Goal: Task Accomplishment & Management: Use online tool/utility

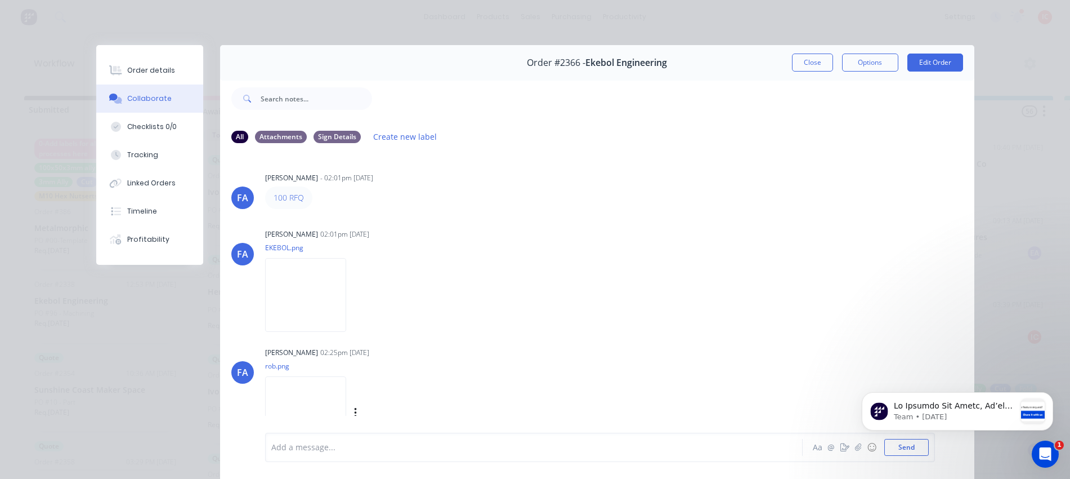
scroll to position [188, 0]
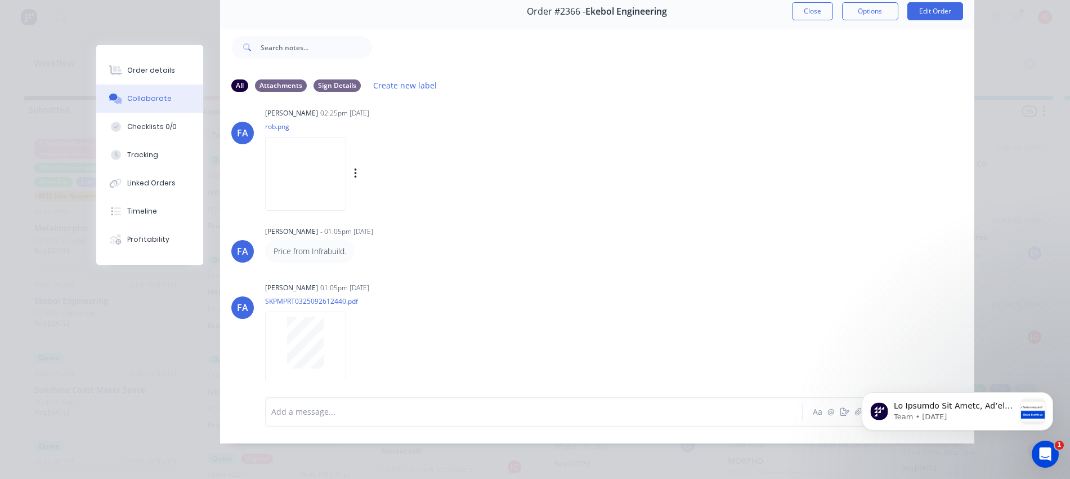
click at [336, 178] on img at bounding box center [305, 174] width 81 height 74
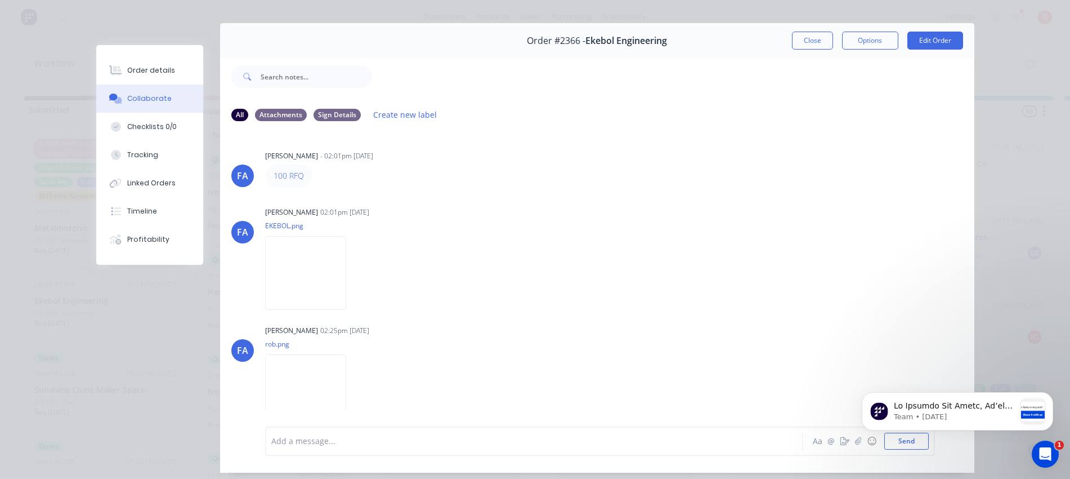
scroll to position [0, 0]
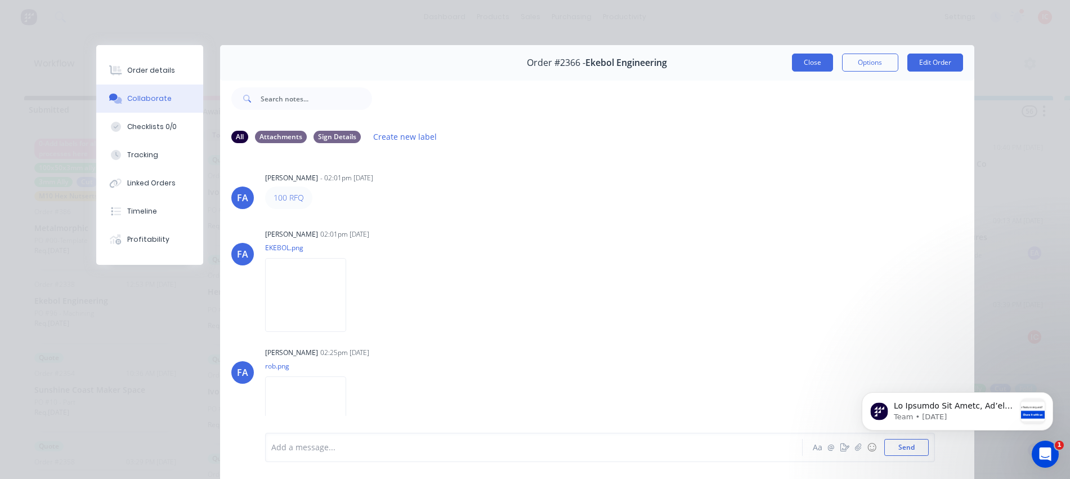
click at [814, 60] on button "Close" at bounding box center [812, 62] width 41 height 18
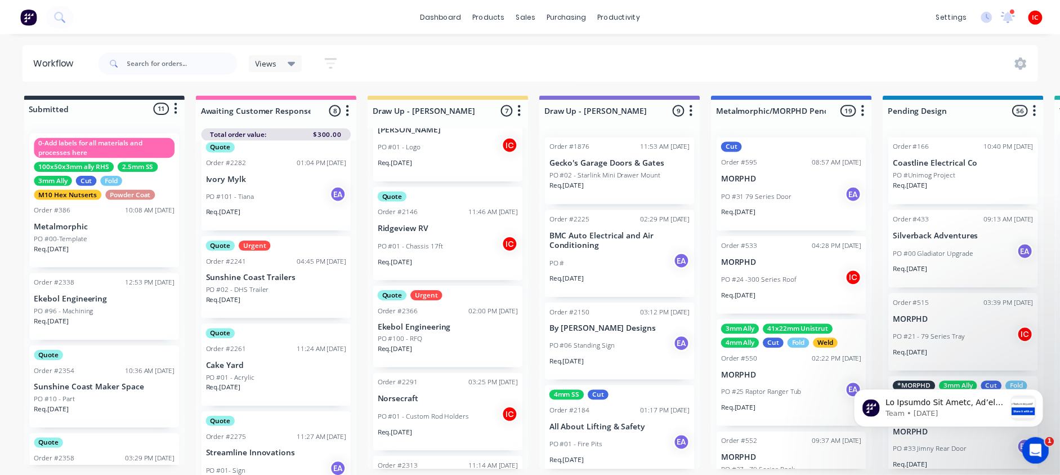
scroll to position [70, 0]
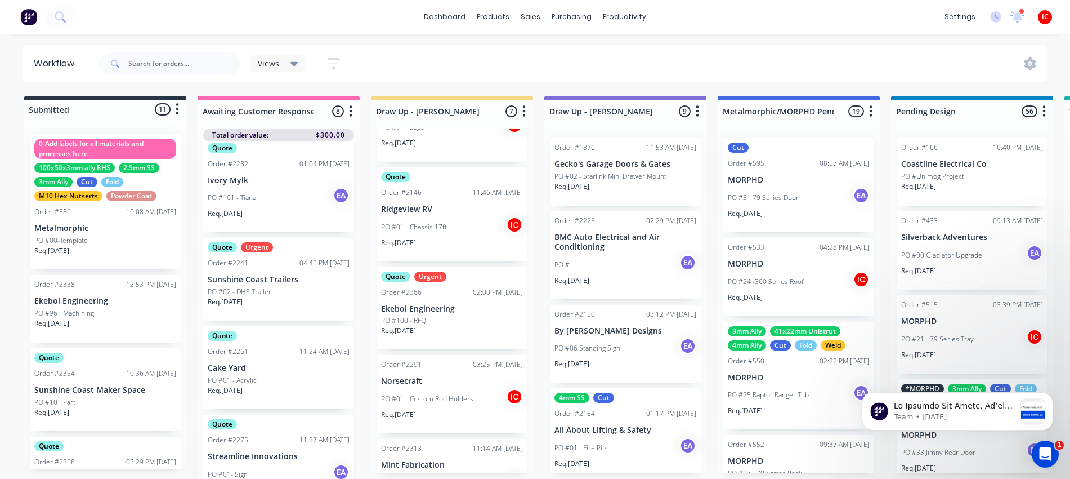
click at [473, 321] on div "PO #100 - RFQ" at bounding box center [452, 320] width 142 height 10
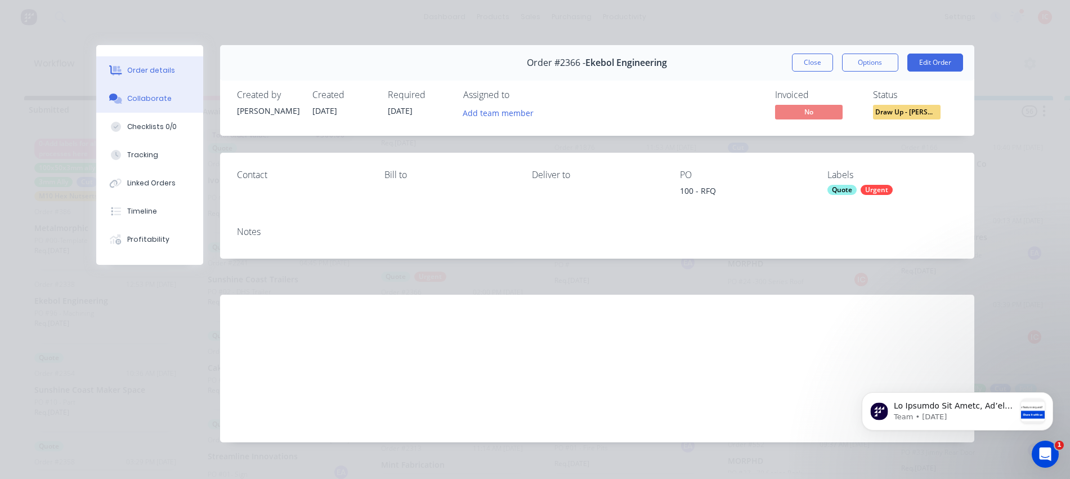
click at [154, 101] on div "Collaborate" at bounding box center [149, 98] width 44 height 10
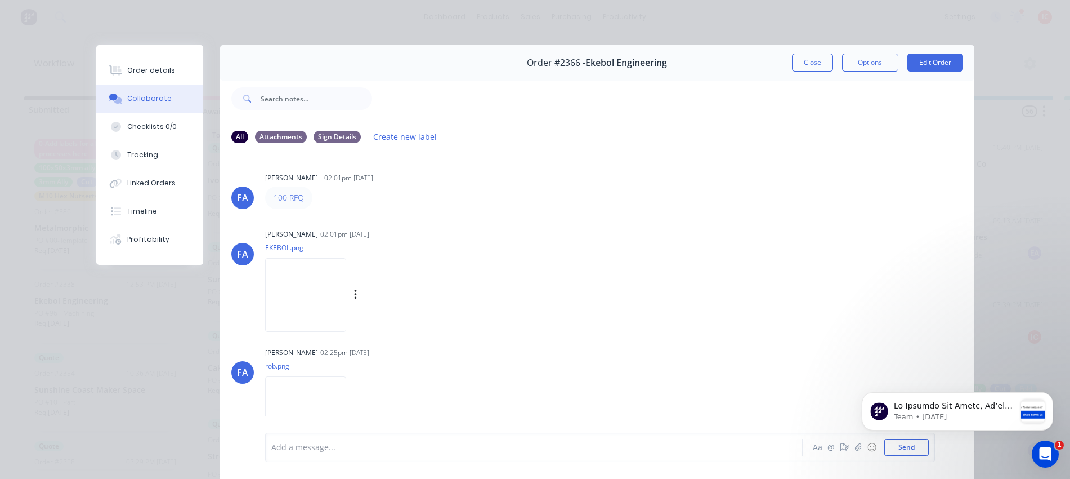
click at [324, 289] on img at bounding box center [305, 295] width 81 height 74
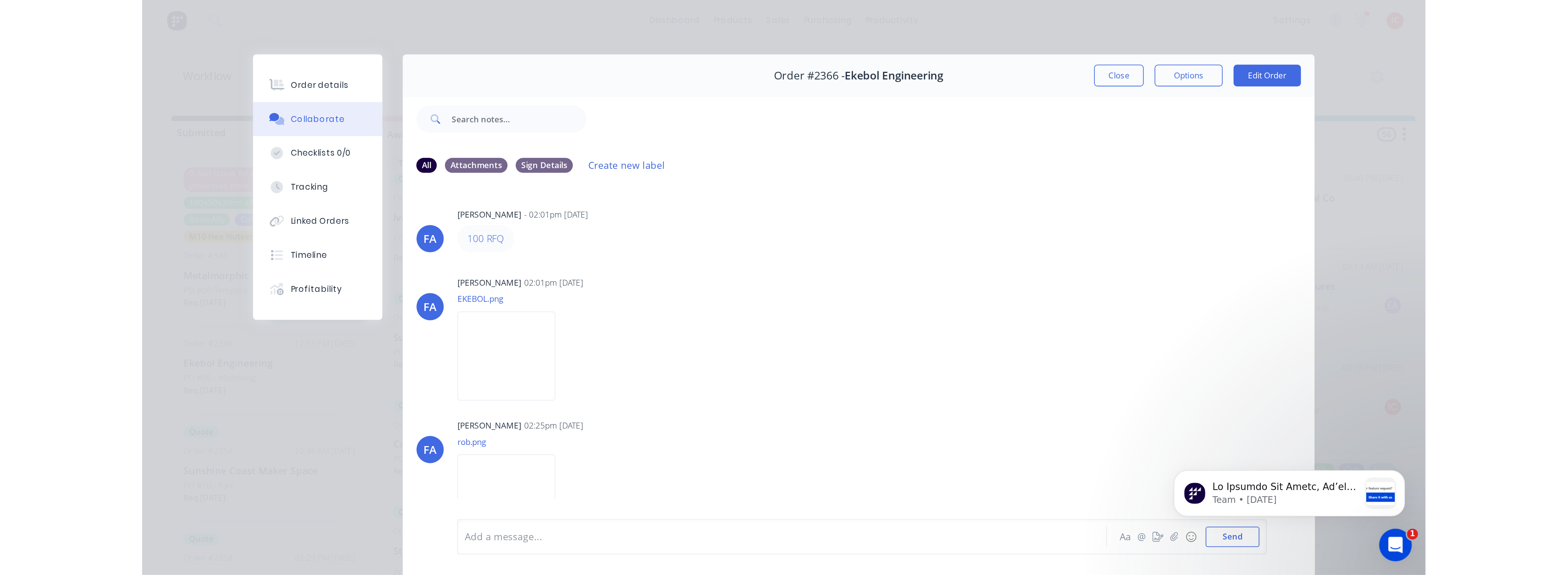
scroll to position [0, 0]
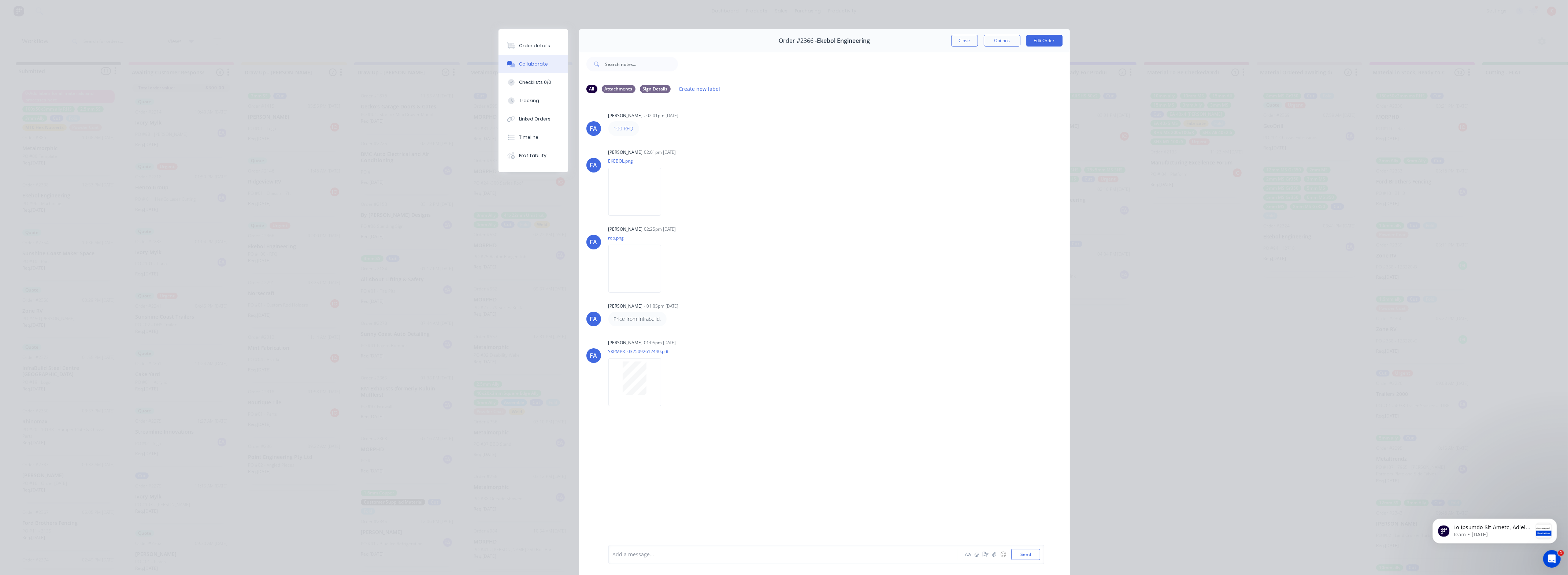
drag, startPoint x: 957, startPoint y: 40, endPoint x: 444, endPoint y: 17, distance: 513.5
click at [696, 40] on button "Close" at bounding box center [964, 40] width 27 height 12
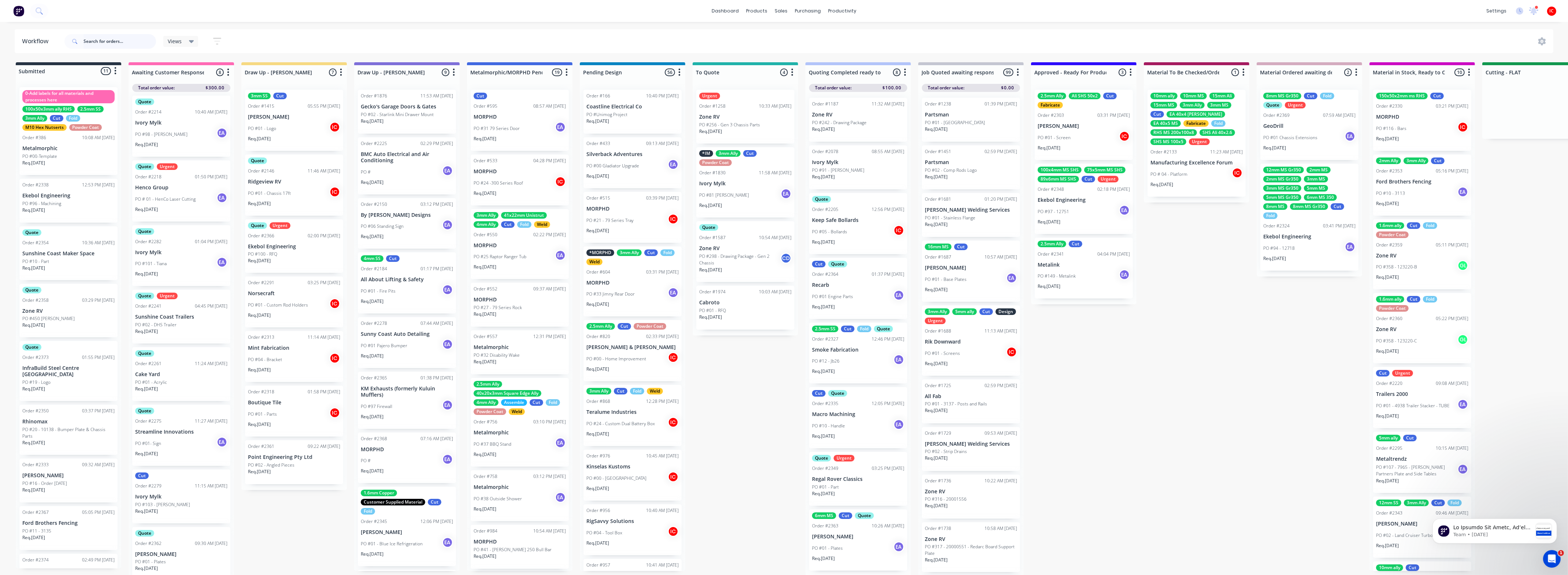
click at [109, 38] on input "text" at bounding box center [119, 41] width 72 height 15
type input "ek"
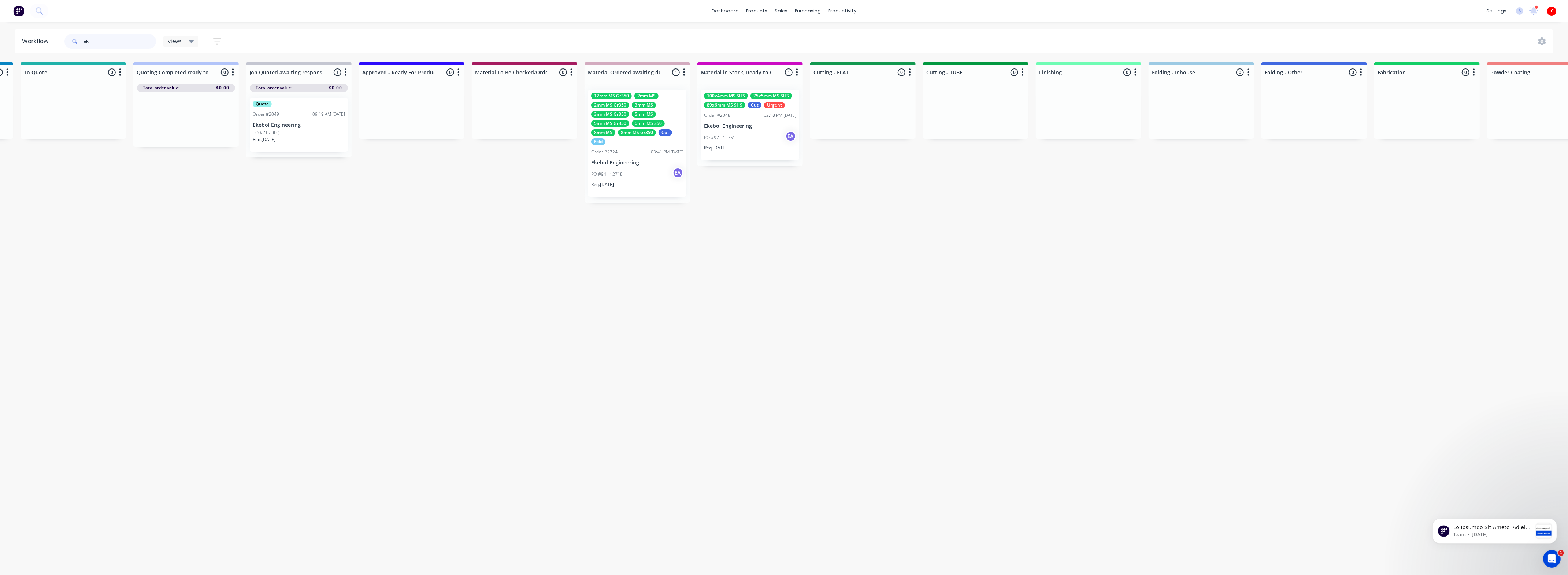
scroll to position [0, 693]
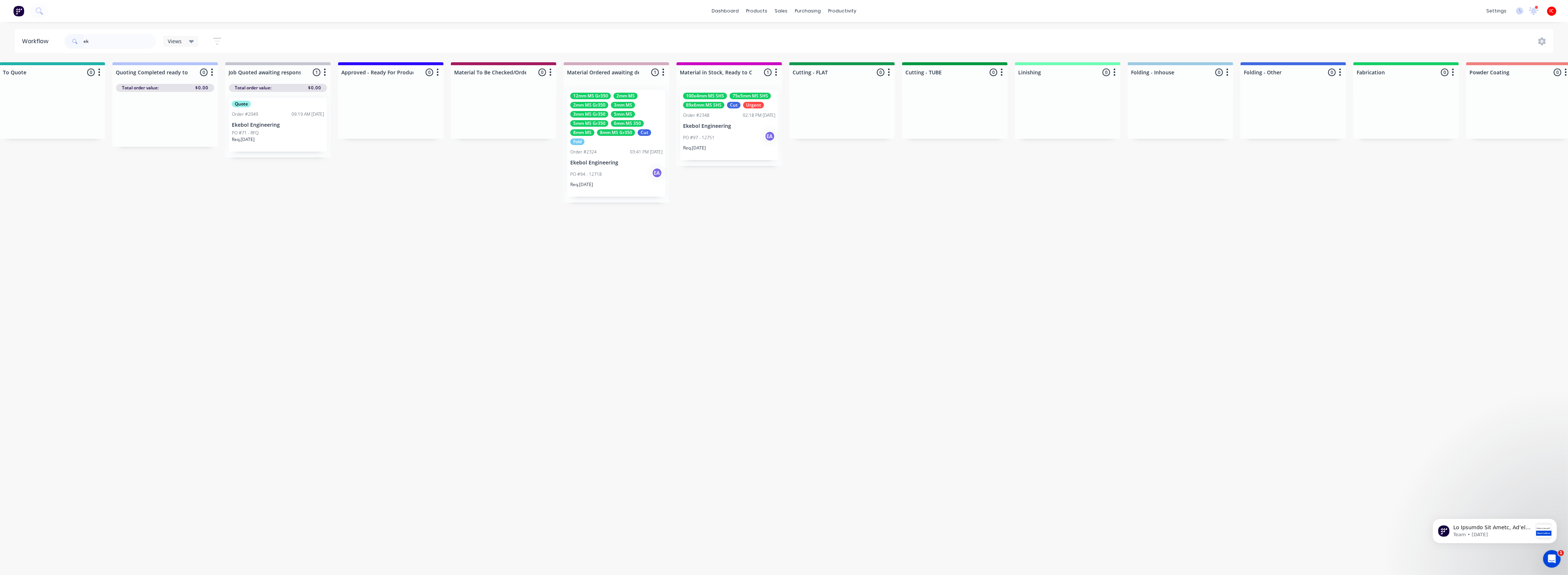
click at [627, 181] on div "Req. [DATE]" at bounding box center [617, 187] width 92 height 12
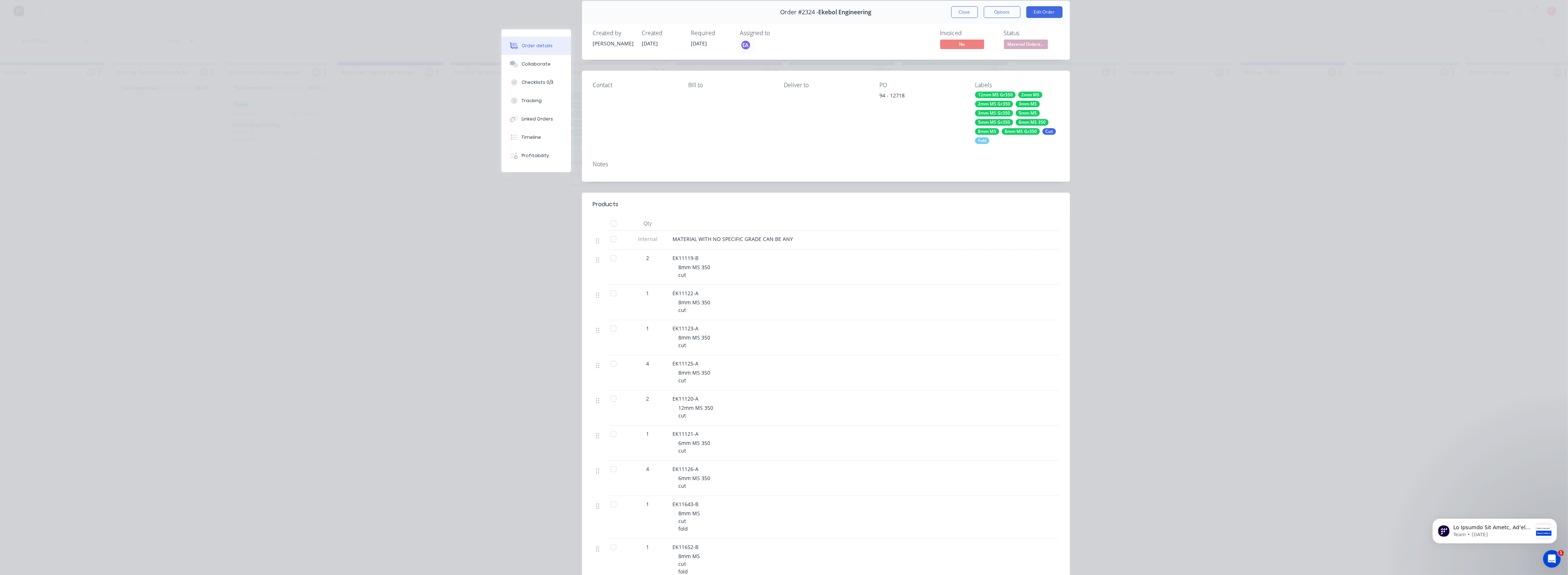
scroll to position [0, 0]
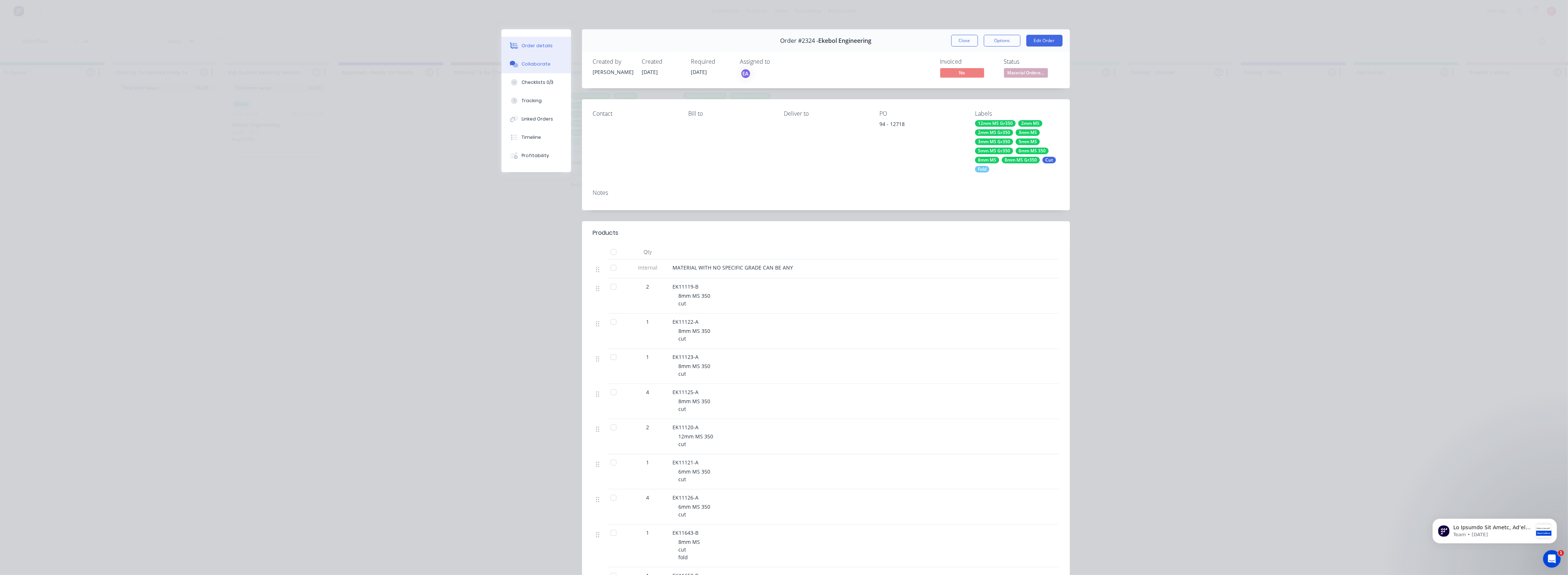
click at [547, 66] on button "Collaborate" at bounding box center [536, 64] width 70 height 18
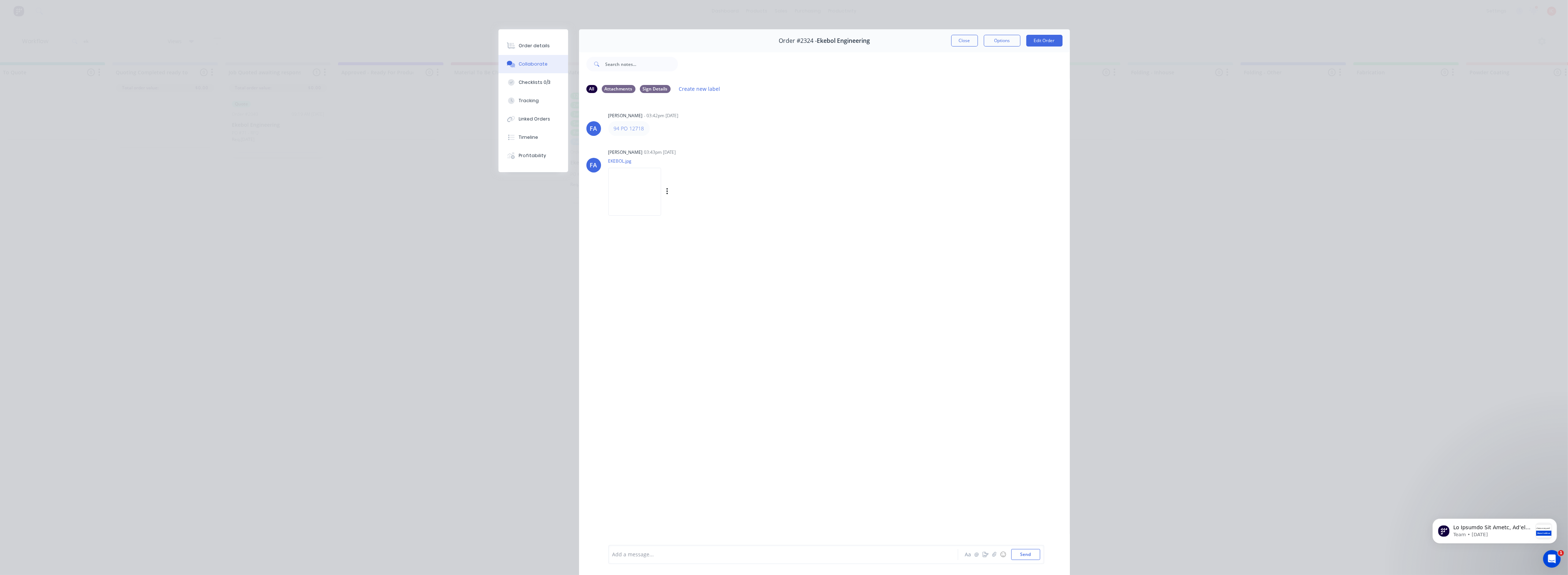
click at [640, 191] on img at bounding box center [634, 192] width 53 height 48
click at [534, 43] on div "Order details" at bounding box center [534, 46] width 31 height 7
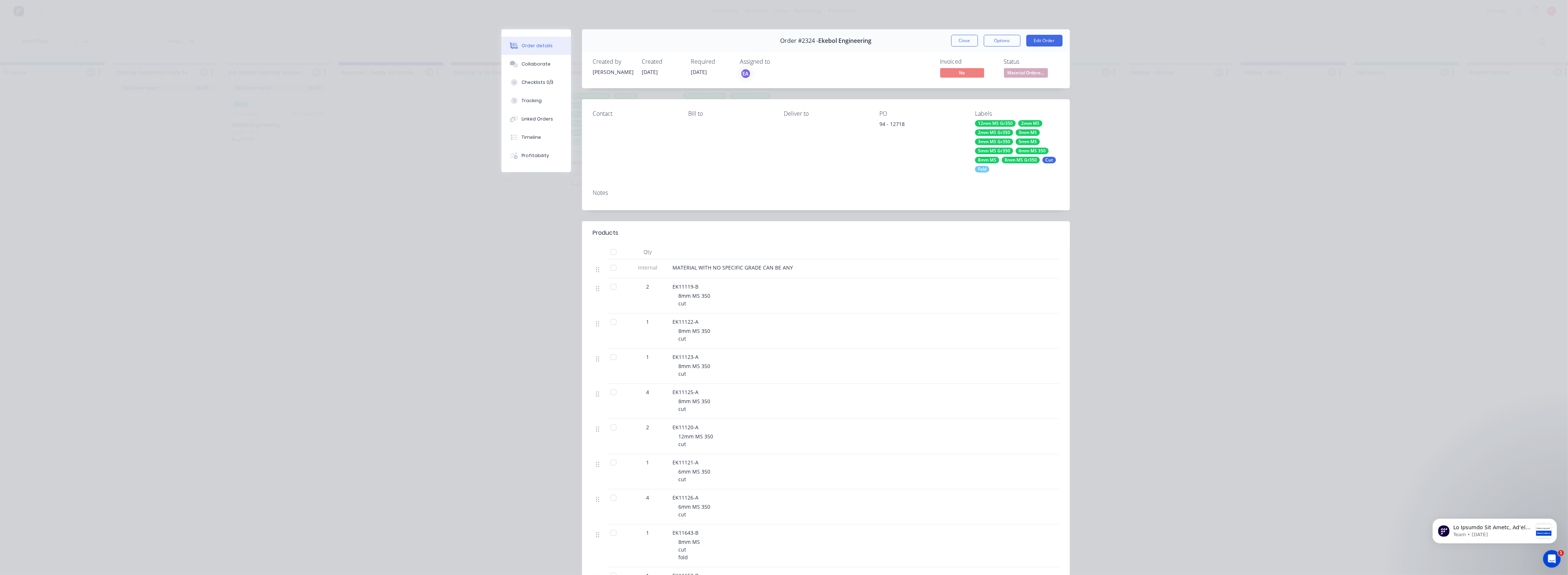
click at [696, 40] on button "Close" at bounding box center [964, 40] width 27 height 12
